Goal: Information Seeking & Learning: Learn about a topic

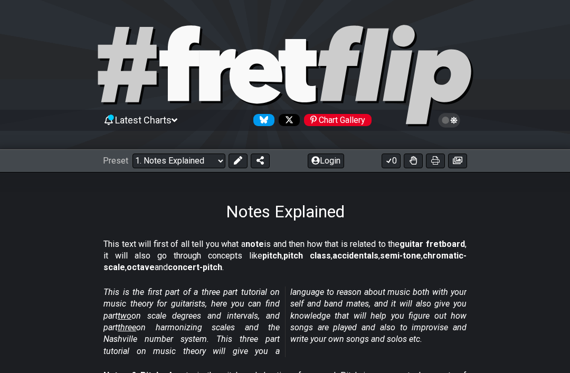
click at [170, 118] on span "Latest Charts" at bounding box center [143, 120] width 56 height 11
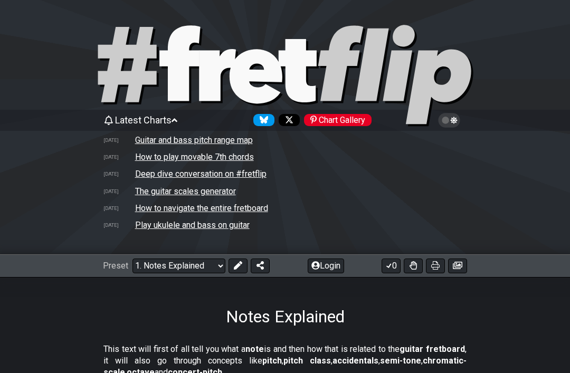
click at [172, 116] on span "Latest Charts" at bounding box center [143, 120] width 56 height 11
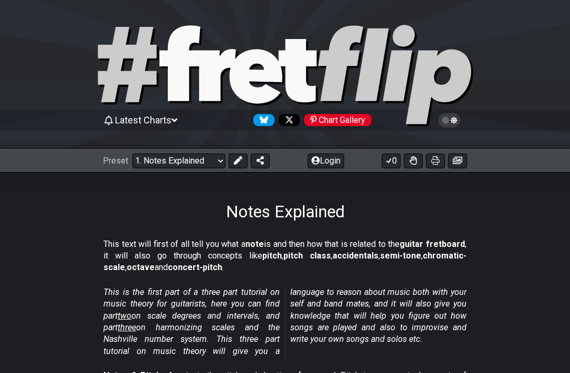
click at [147, 159] on select "Welcome to #fretflip! Initial Preset Custom Preset Minor Pentatonic Major Penta…" at bounding box center [179, 161] width 93 height 15
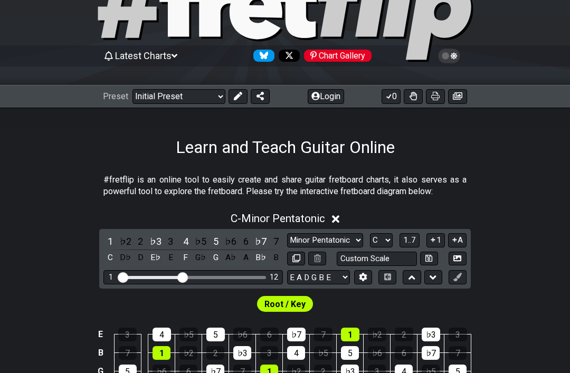
click at [154, 95] on select "Welcome to #fretflip! Initial Preset Custom Preset Minor Pentatonic Major Penta…" at bounding box center [179, 97] width 93 height 15
select select "/musical-notes-explained"
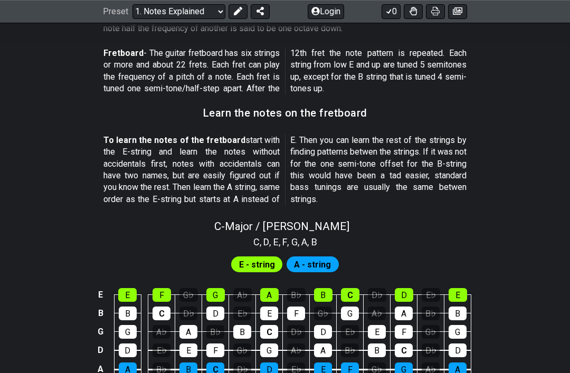
scroll to position [970, 0]
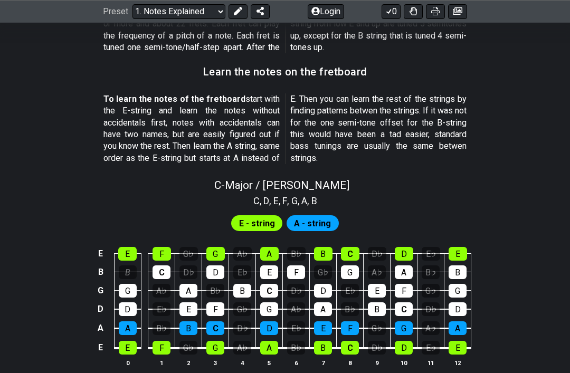
scroll to position [912, 0]
click at [125, 247] on div "E" at bounding box center [127, 254] width 18 height 14
click at [120, 247] on div "E" at bounding box center [127, 254] width 18 height 14
click at [126, 247] on div "E" at bounding box center [127, 254] width 18 height 14
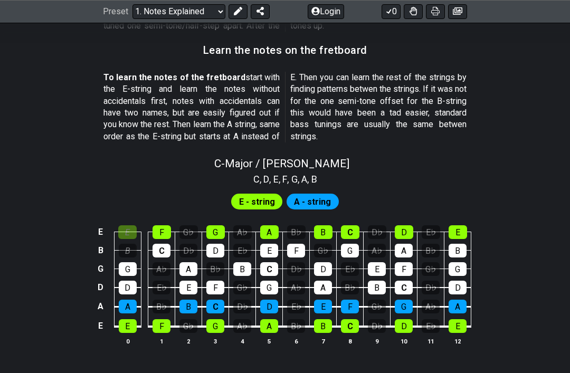
scroll to position [980, 0]
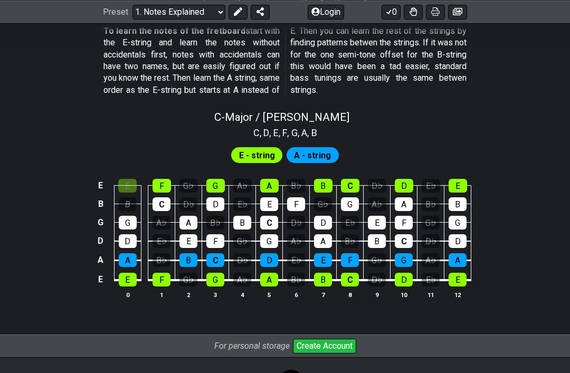
click at [270, 148] on span "E - string" at bounding box center [257, 155] width 36 height 15
click at [130, 185] on td "B" at bounding box center [127, 194] width 27 height 18
click at [134, 179] on div "E" at bounding box center [127, 186] width 18 height 14
click at [162, 179] on div "F" at bounding box center [162, 186] width 18 height 14
click at [136, 179] on div "E" at bounding box center [127, 186] width 18 height 14
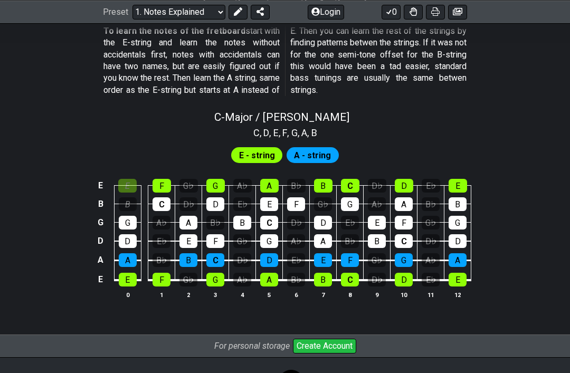
click at [156, 179] on div "F" at bounding box center [162, 186] width 18 height 14
click at [148, 222] on td at bounding box center [144, 231] width 7 height 19
click at [120, 216] on div "G" at bounding box center [128, 223] width 18 height 14
click at [155, 197] on div "C" at bounding box center [162, 204] width 18 height 14
click at [162, 167] on td "F" at bounding box center [161, 176] width 27 height 18
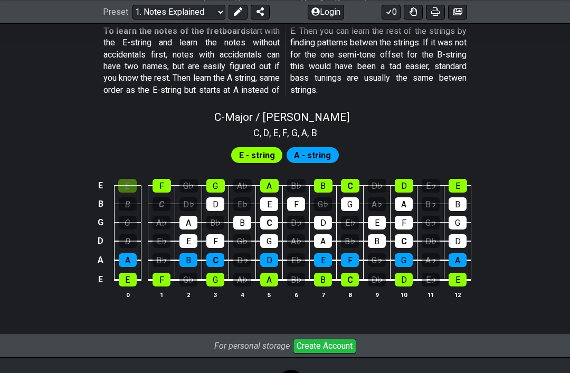
click at [123, 234] on div "D" at bounding box center [128, 241] width 18 height 14
click at [122, 216] on div "G" at bounding box center [128, 223] width 18 height 14
click at [119, 197] on div "B" at bounding box center [128, 204] width 18 height 14
click at [120, 197] on div "B" at bounding box center [128, 204] width 18 height 14
click at [121, 234] on div "D" at bounding box center [128, 241] width 18 height 14
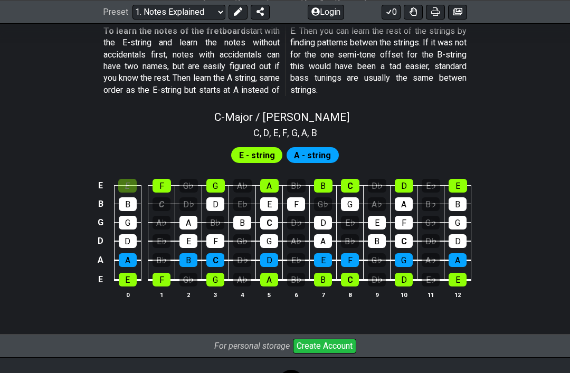
click at [154, 216] on div "A♭" at bounding box center [162, 223] width 18 height 14
click at [154, 234] on div "E♭" at bounding box center [162, 241] width 18 height 14
click at [156, 235] on div "E♭" at bounding box center [162, 241] width 18 height 14
click at [162, 197] on div "C" at bounding box center [162, 204] width 18 height 14
click at [306, 211] on td "D♭" at bounding box center [296, 213] width 27 height 18
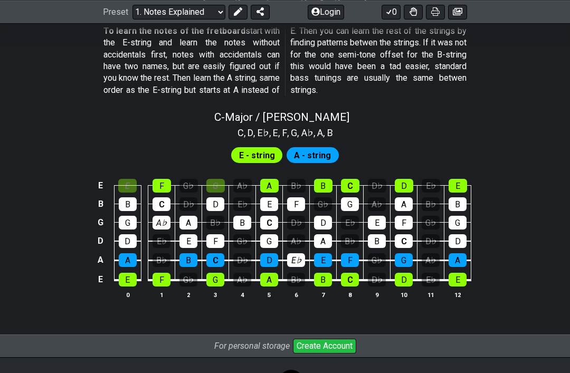
click at [219, 179] on div "G" at bounding box center [215, 186] width 18 height 14
click at [307, 264] on td "B♭" at bounding box center [296, 270] width 27 height 20
click at [373, 204] on td "E" at bounding box center [377, 213] width 27 height 18
click at [235, 253] on div "D♭" at bounding box center [242, 260] width 18 height 14
click at [380, 181] on div "D♭" at bounding box center [377, 186] width 18 height 14
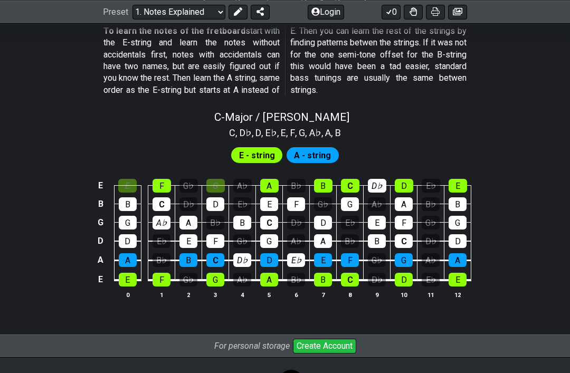
click at [245, 148] on span "E - string" at bounding box center [257, 155] width 36 height 15
click at [246, 148] on span "E - string" at bounding box center [257, 155] width 36 height 15
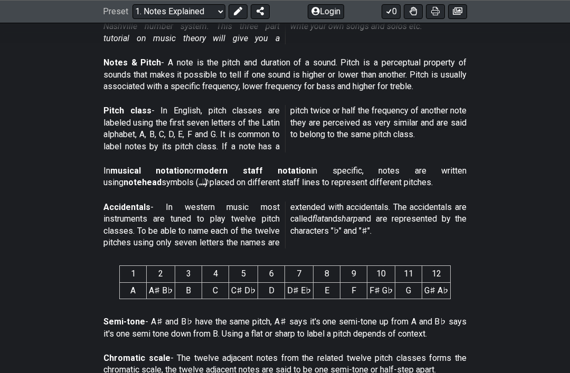
scroll to position [287, 0]
